Goal: Task Accomplishment & Management: Use online tool/utility

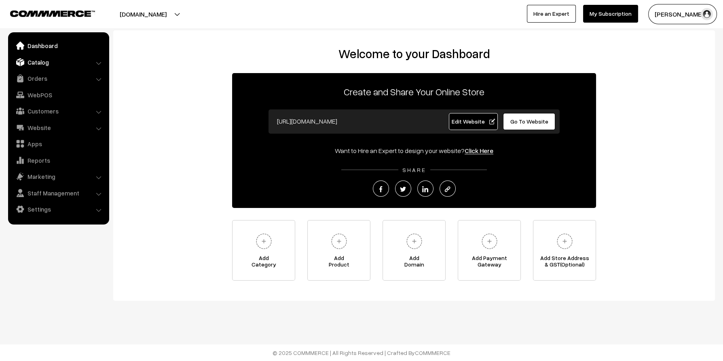
click at [40, 61] on link "Catalog" at bounding box center [58, 62] width 96 height 15
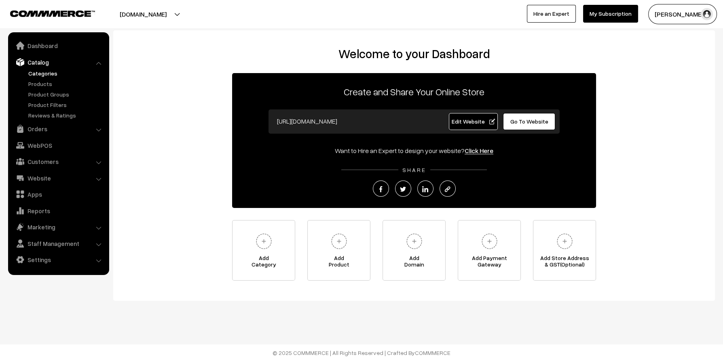
click at [39, 71] on link "Categories" at bounding box center [66, 73] width 80 height 8
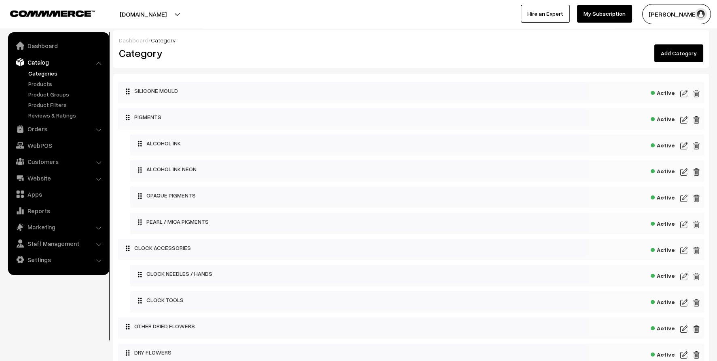
click at [43, 63] on link "Catalog" at bounding box center [58, 62] width 96 height 15
click at [33, 133] on link "Orders" at bounding box center [58, 129] width 96 height 15
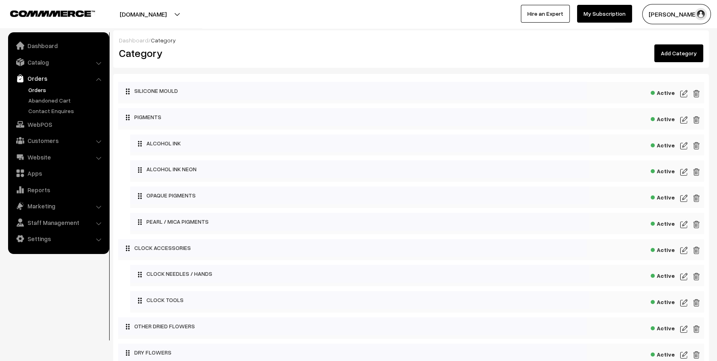
click at [44, 87] on link "Orders" at bounding box center [66, 90] width 80 height 8
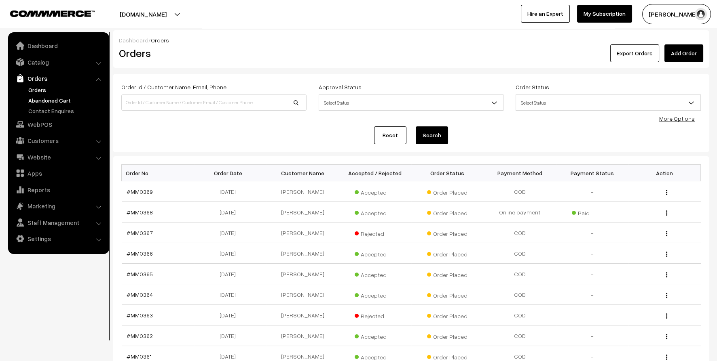
click at [46, 103] on link "Abandoned Cart" at bounding box center [66, 100] width 80 height 8
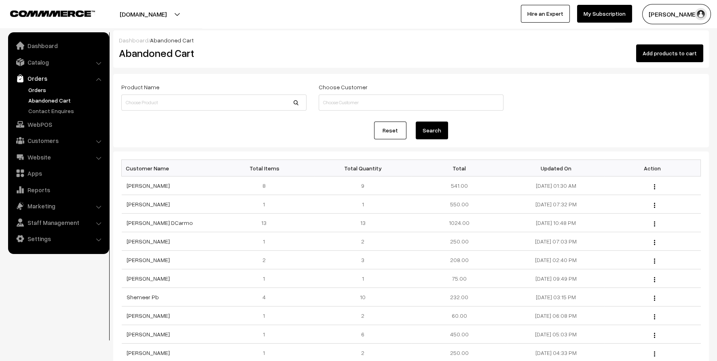
click at [36, 89] on link "Orders" at bounding box center [66, 90] width 80 height 8
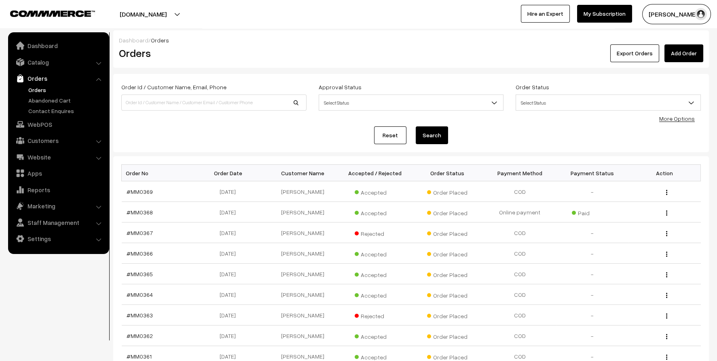
scroll to position [40, 0]
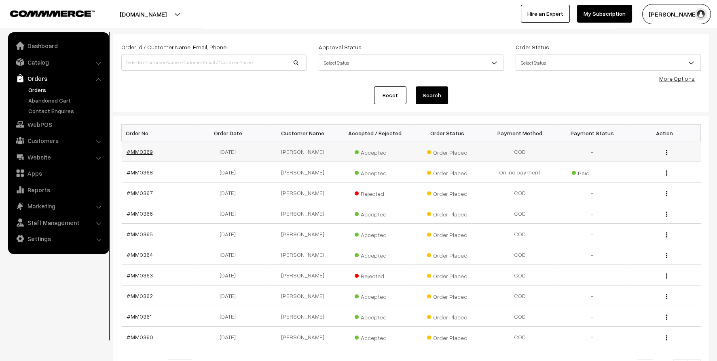
click at [138, 149] on link "#MM0369" at bounding box center [140, 151] width 26 height 7
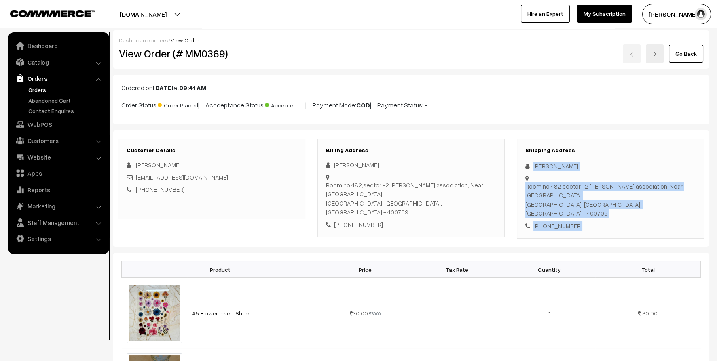
drag, startPoint x: 533, startPoint y: 168, endPoint x: 601, endPoint y: 212, distance: 81.2
click at [601, 212] on div "Shipping Address Priti Walukar Room no 482,sector -2 mauli krupa association, N…" at bounding box center [610, 189] width 187 height 101
copy div "Priti Walukar Room no 482,sector -2 mauli krupa association, Near hanuman mandi…"
click at [33, 77] on link "Orders" at bounding box center [58, 78] width 96 height 15
click at [39, 80] on link "Orders" at bounding box center [58, 78] width 96 height 15
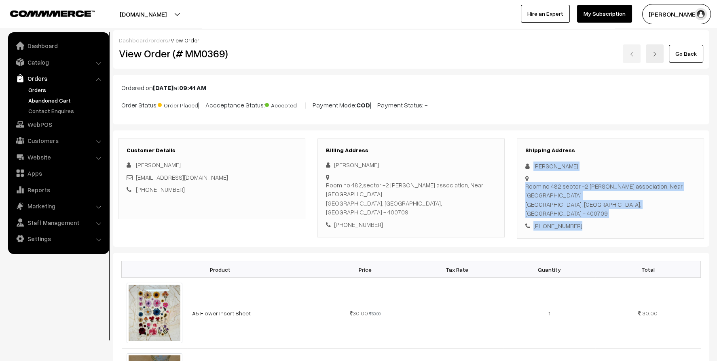
click at [42, 99] on link "Abandoned Cart" at bounding box center [66, 100] width 80 height 8
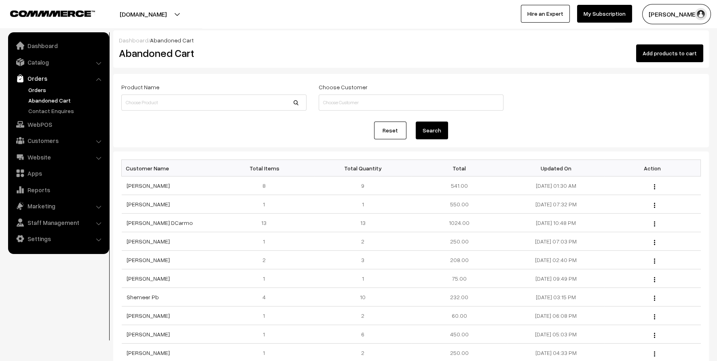
click at [34, 91] on link "Orders" at bounding box center [66, 90] width 80 height 8
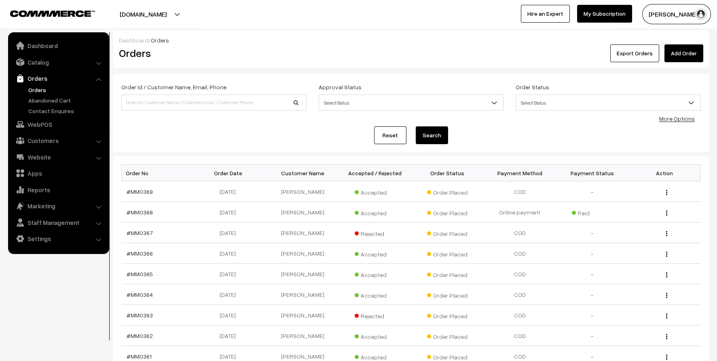
click at [679, 52] on link "Add Order" at bounding box center [683, 53] width 39 height 18
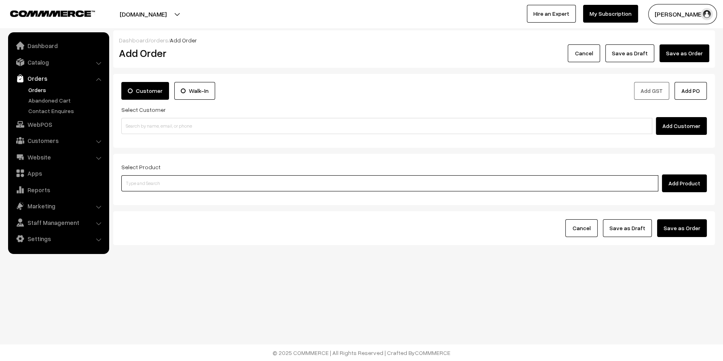
click at [171, 184] on input at bounding box center [389, 183] width 537 height 16
type input "r"
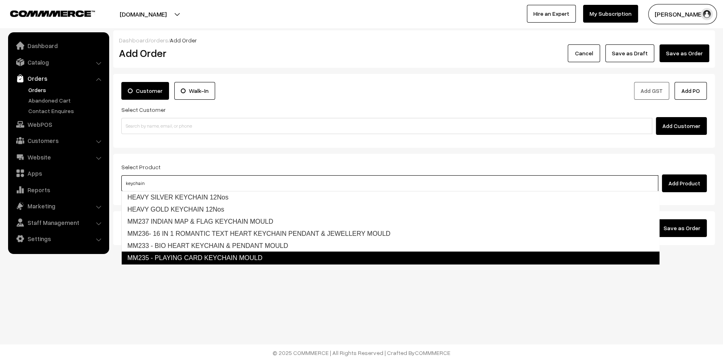
type input "HEAVY SILVER KEYCHAIN 12Nos"
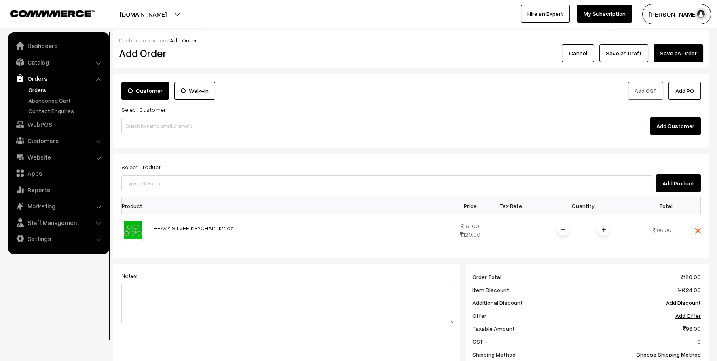
click at [38, 77] on link "Orders" at bounding box center [58, 78] width 96 height 15
click at [36, 63] on link "Catalog" at bounding box center [58, 62] width 96 height 15
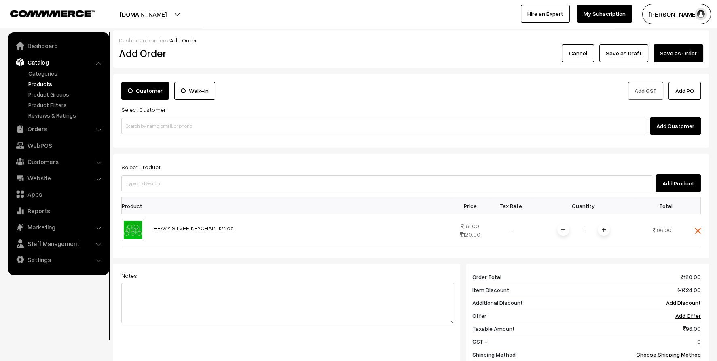
click at [41, 83] on link "Products" at bounding box center [66, 84] width 80 height 8
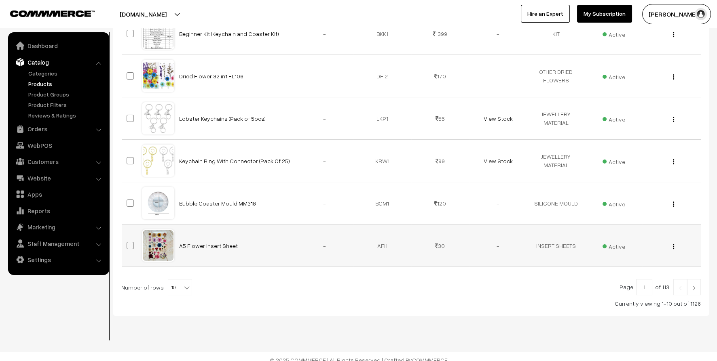
scroll to position [345, 0]
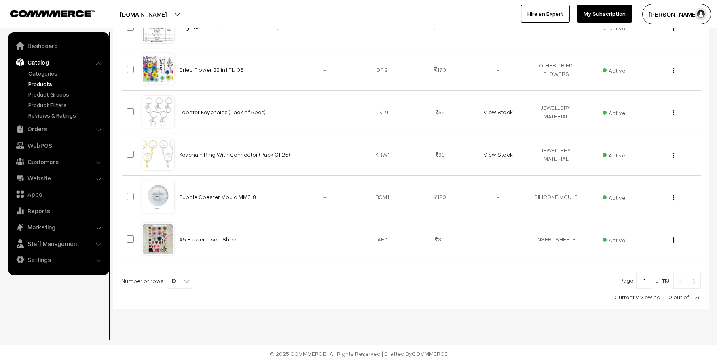
click at [695, 279] on img at bounding box center [693, 281] width 7 height 5
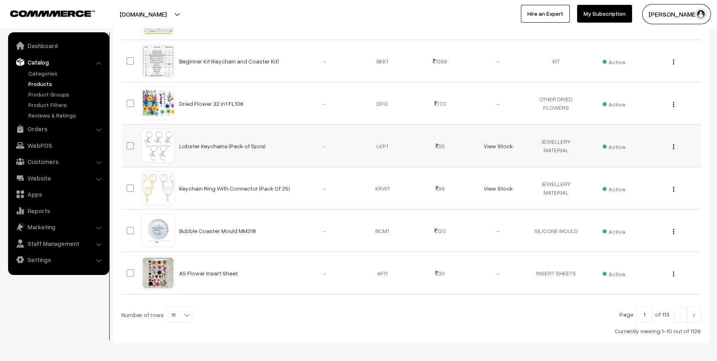
scroll to position [234, 0]
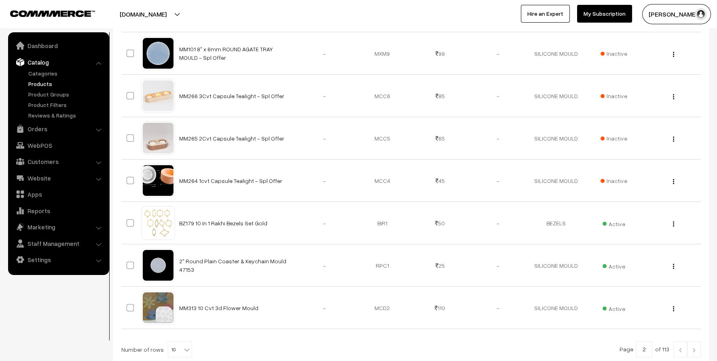
scroll to position [345, 0]
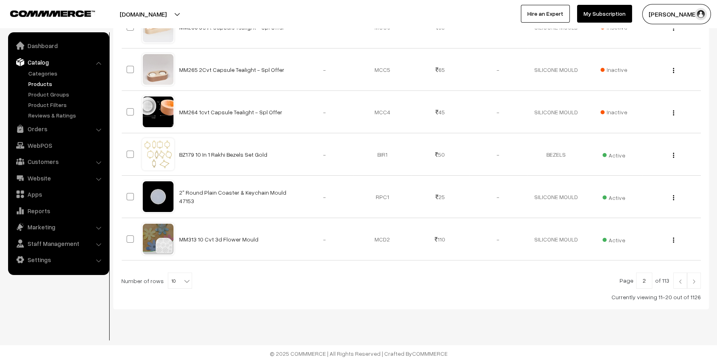
click at [680, 281] on img at bounding box center [679, 281] width 7 height 5
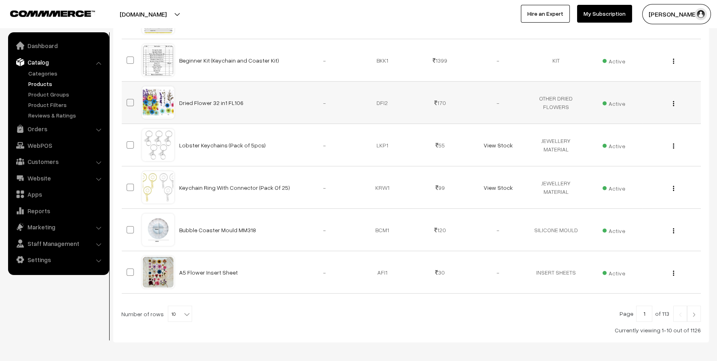
scroll to position [323, 0]
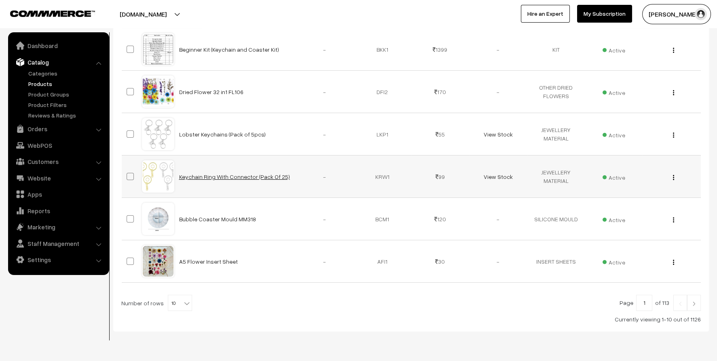
click at [222, 175] on link "Keychain Ring With Connector (Pack Of 25)" at bounding box center [234, 176] width 111 height 7
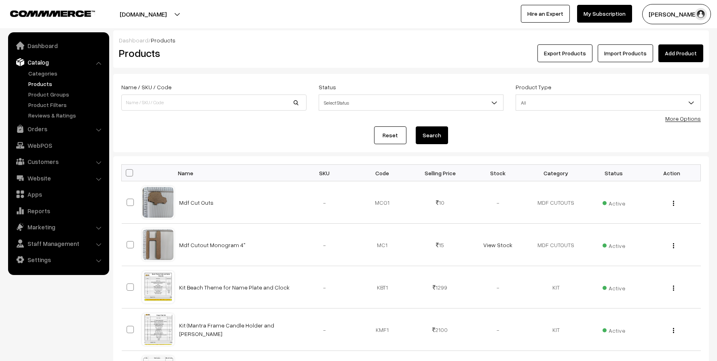
scroll to position [323, 0]
